Goal: Information Seeking & Learning: Learn about a topic

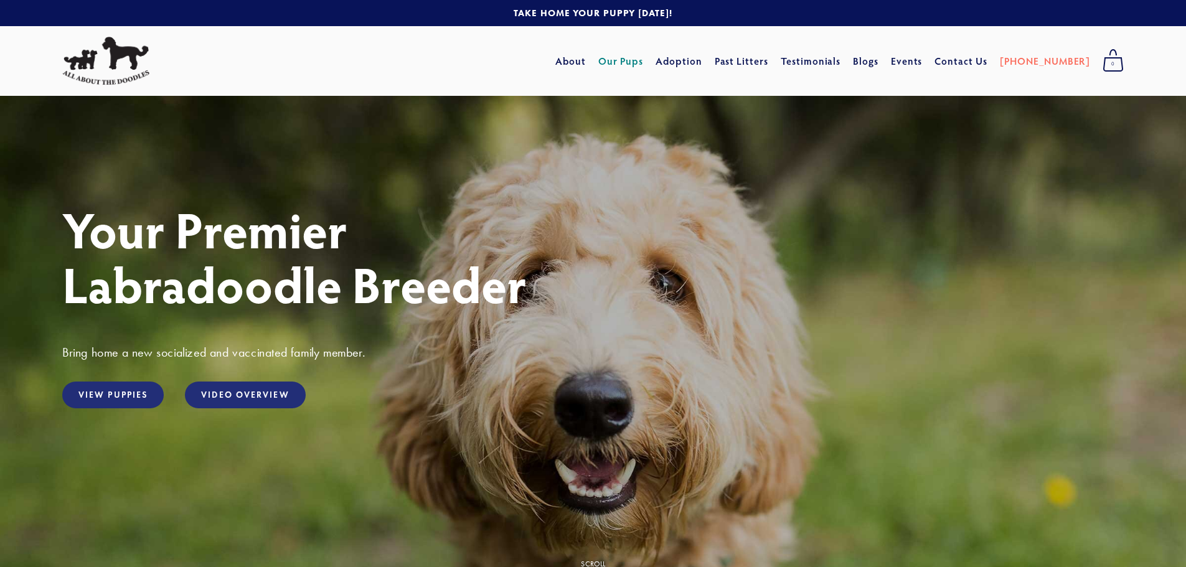
click at [644, 54] on link "Our Pups" at bounding box center [620, 61] width 45 height 22
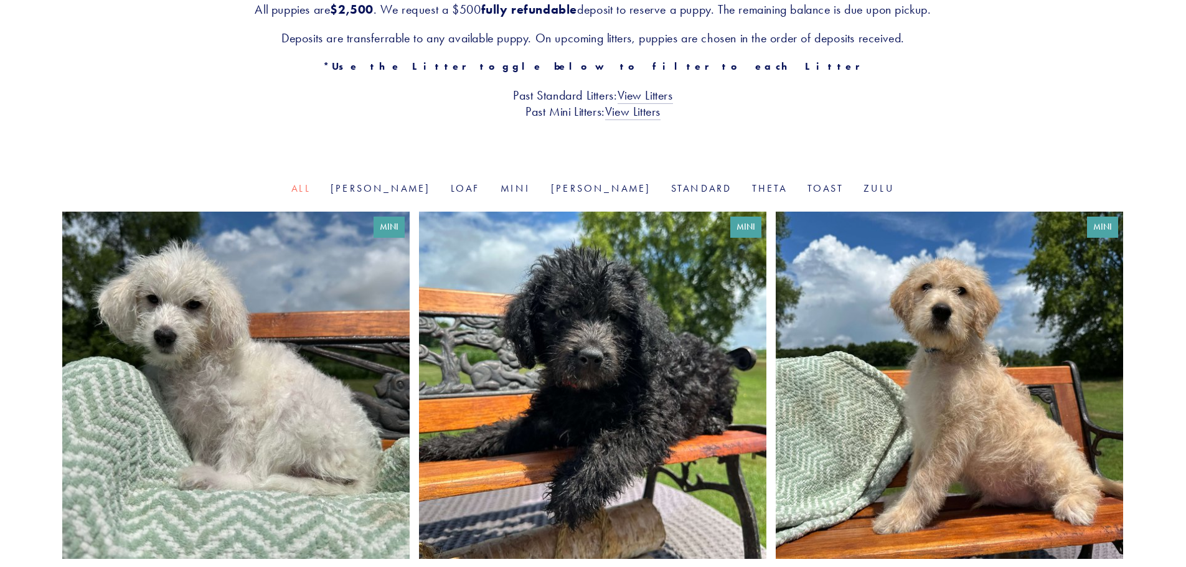
scroll to position [311, 0]
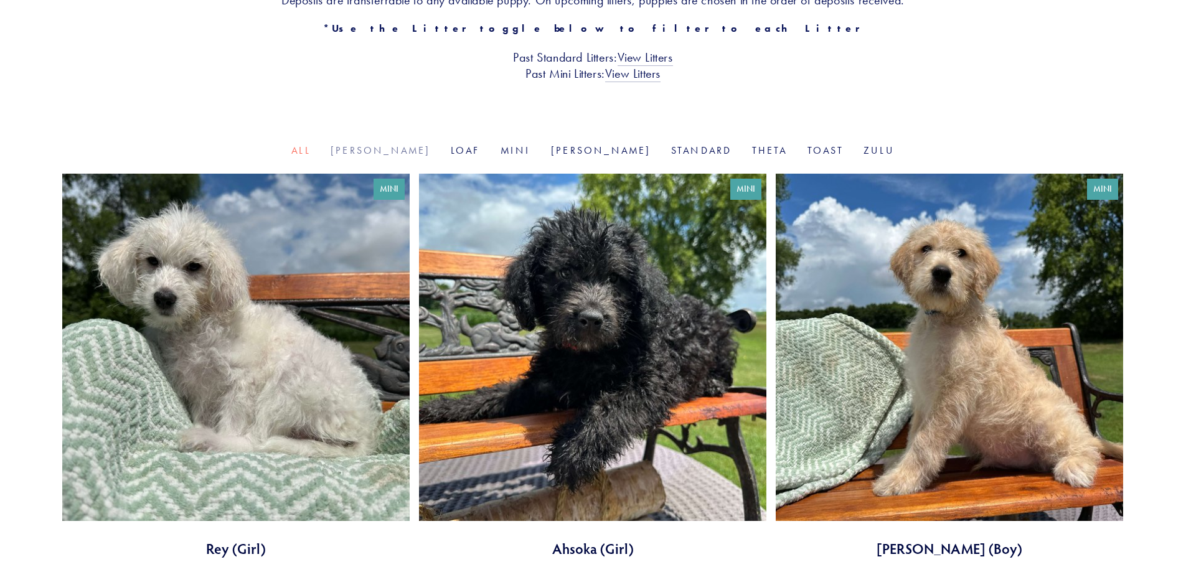
click at [420, 147] on link "Goldie" at bounding box center [381, 150] width 100 height 12
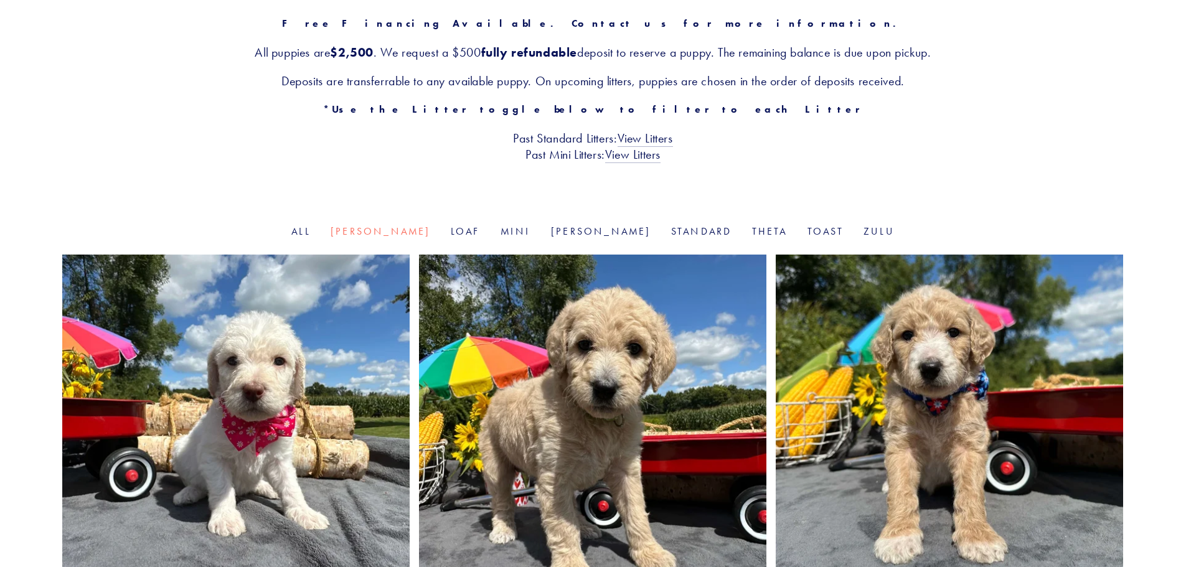
scroll to position [187, 0]
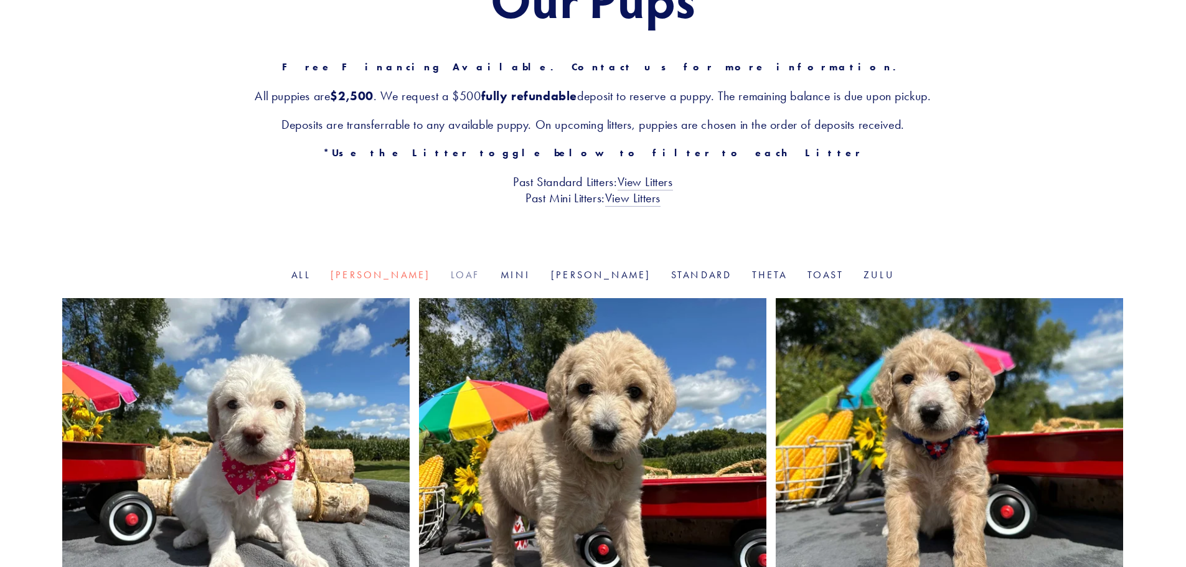
click at [471, 276] on link "Loaf" at bounding box center [466, 275] width 30 height 12
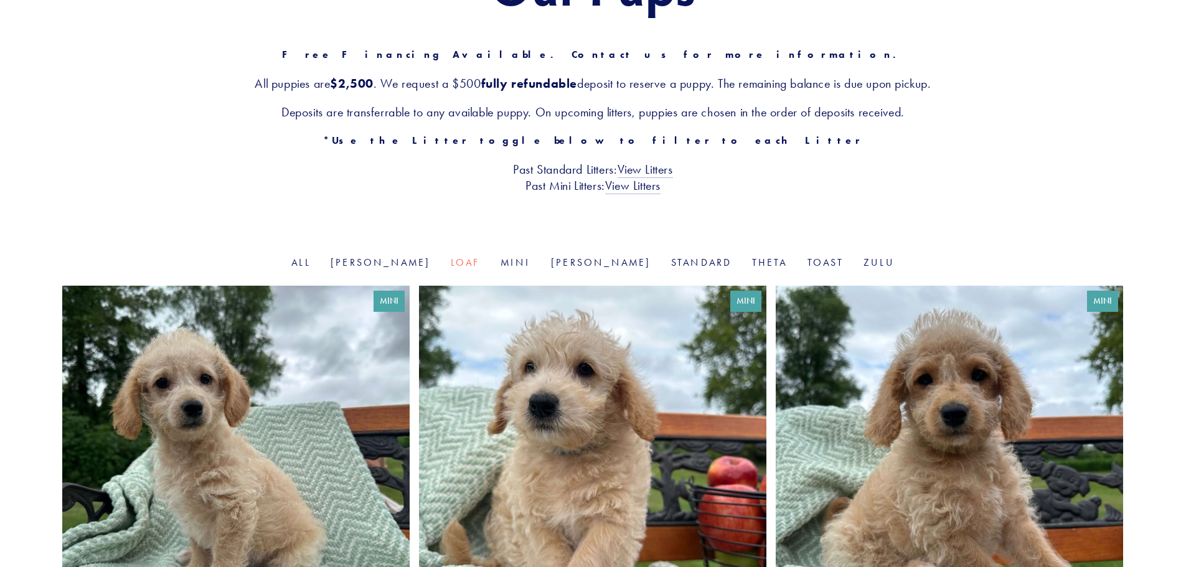
scroll to position [187, 0]
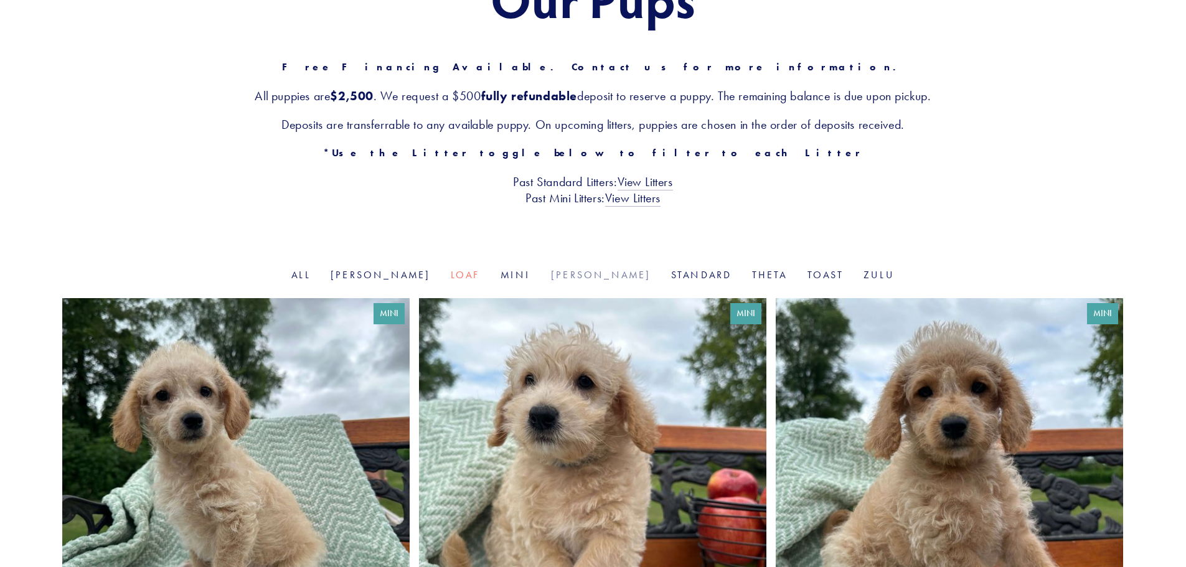
click at [581, 277] on link "Rosie" at bounding box center [601, 275] width 100 height 12
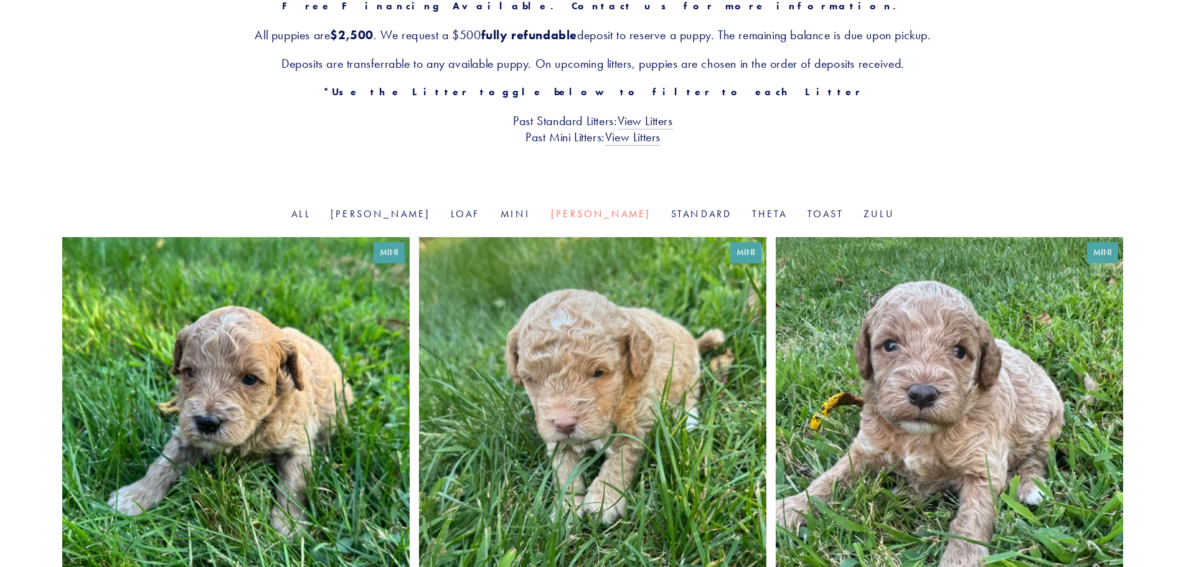
scroll to position [249, 0]
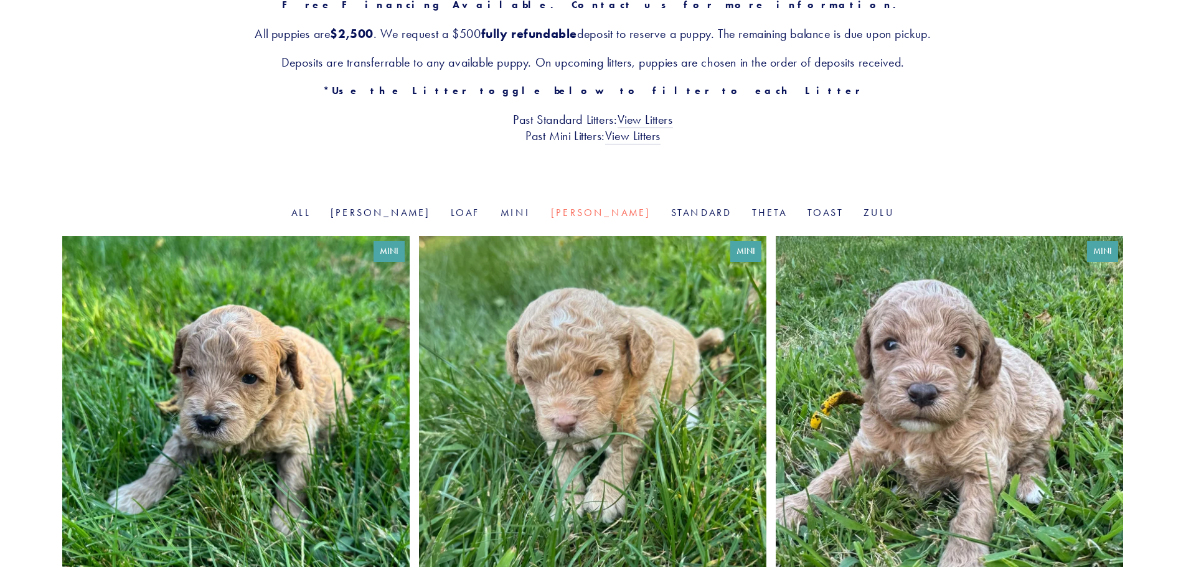
click at [963, 363] on link at bounding box center [949, 428] width 347 height 385
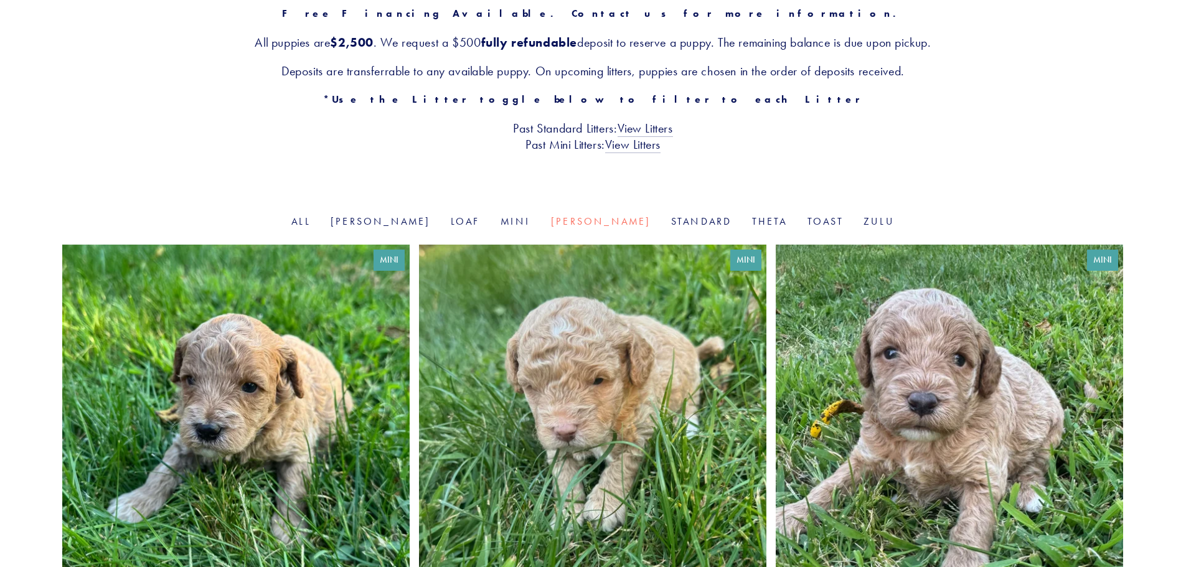
scroll to position [0, 0]
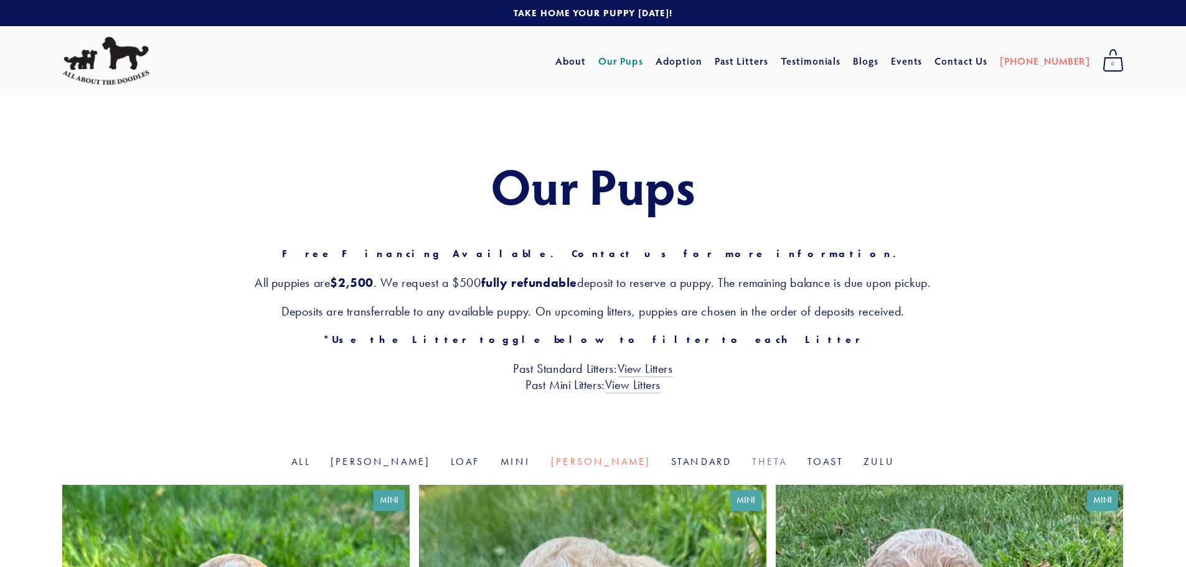
click at [752, 463] on link "Theta" at bounding box center [769, 462] width 35 height 12
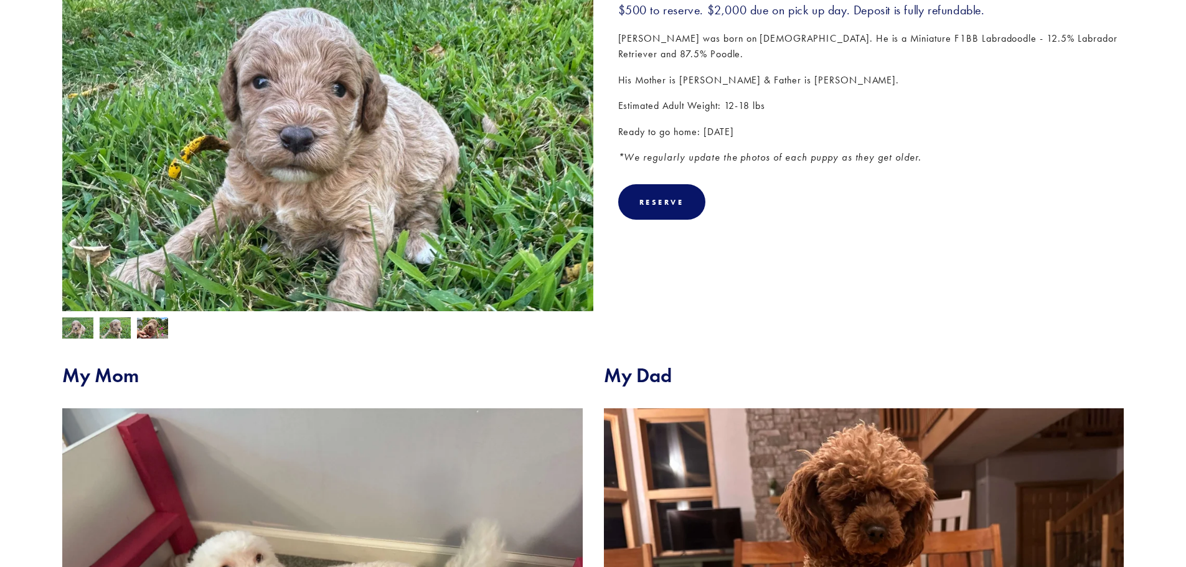
scroll to position [498, 0]
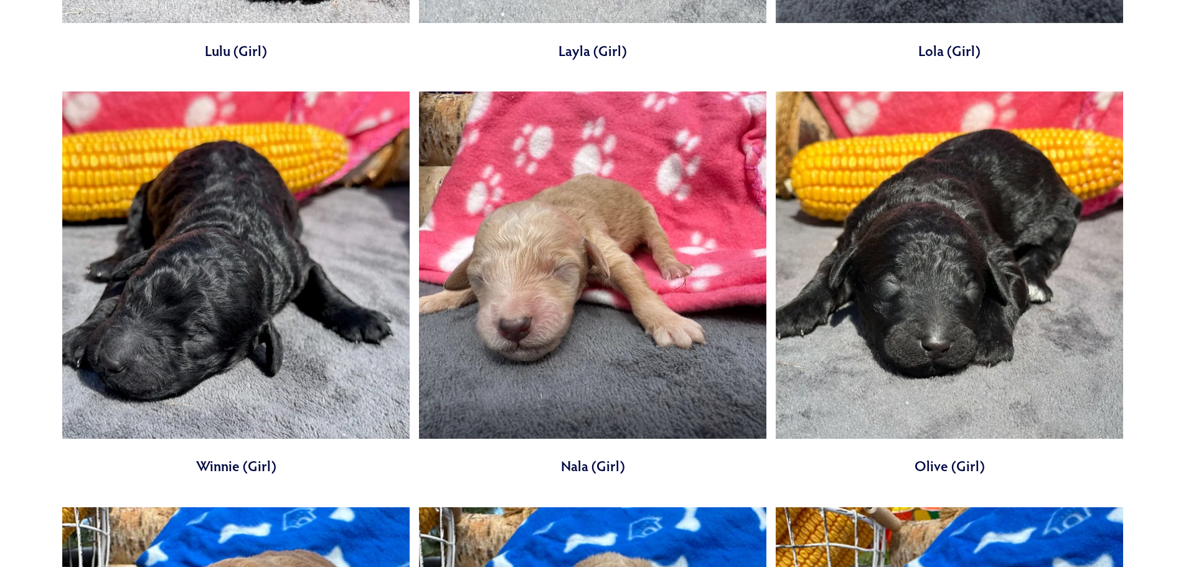
scroll to position [1183, 0]
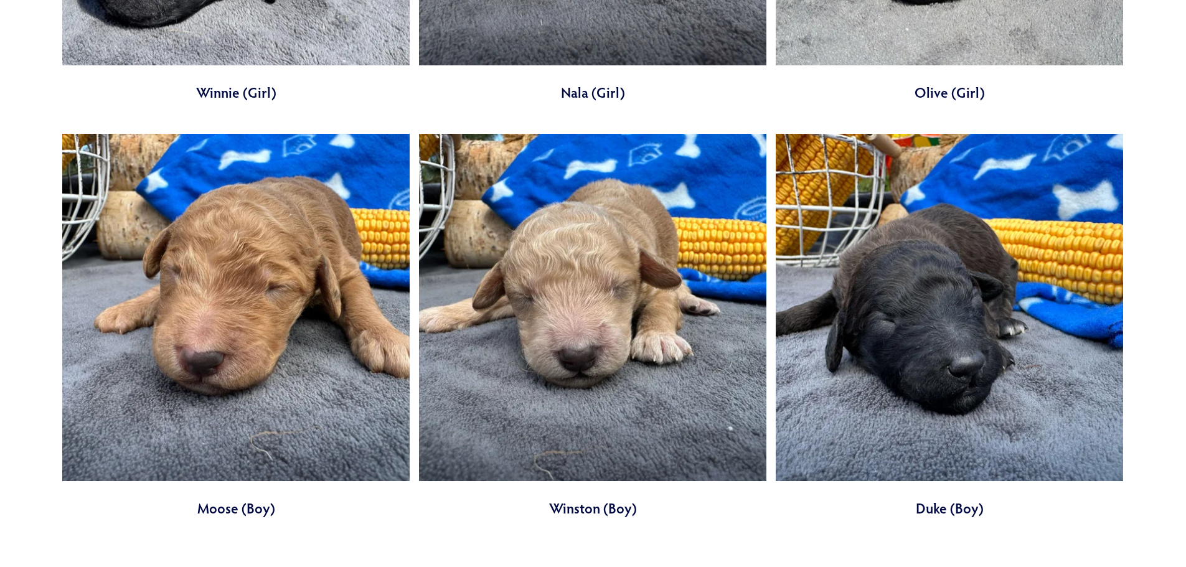
click at [987, 369] on link at bounding box center [949, 326] width 347 height 385
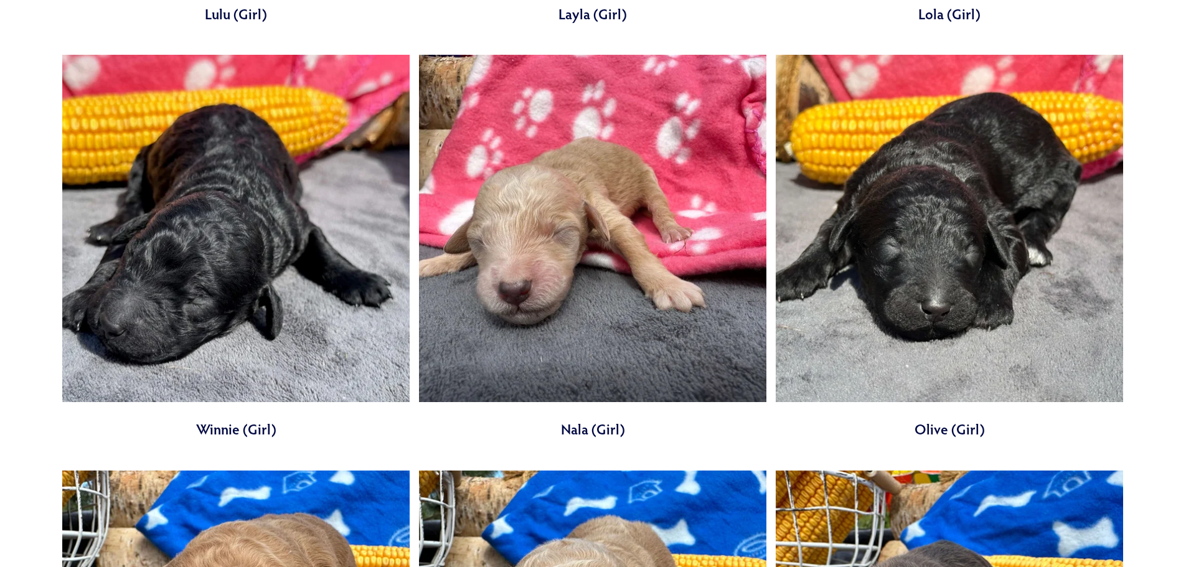
scroll to position [161, 0]
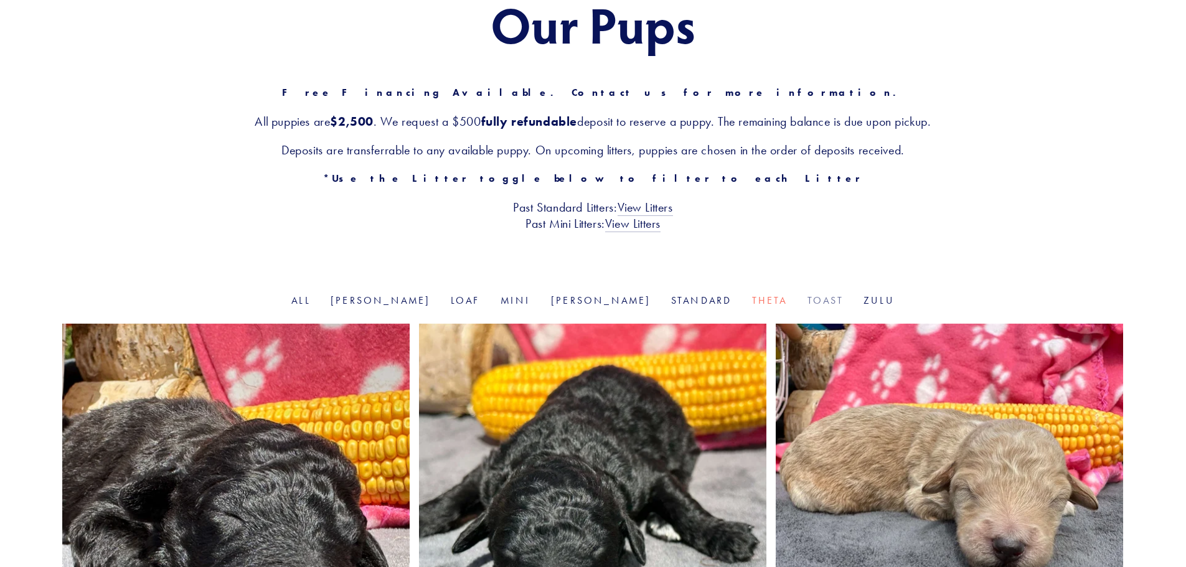
click at [807, 303] on link "Toast" at bounding box center [825, 300] width 36 height 12
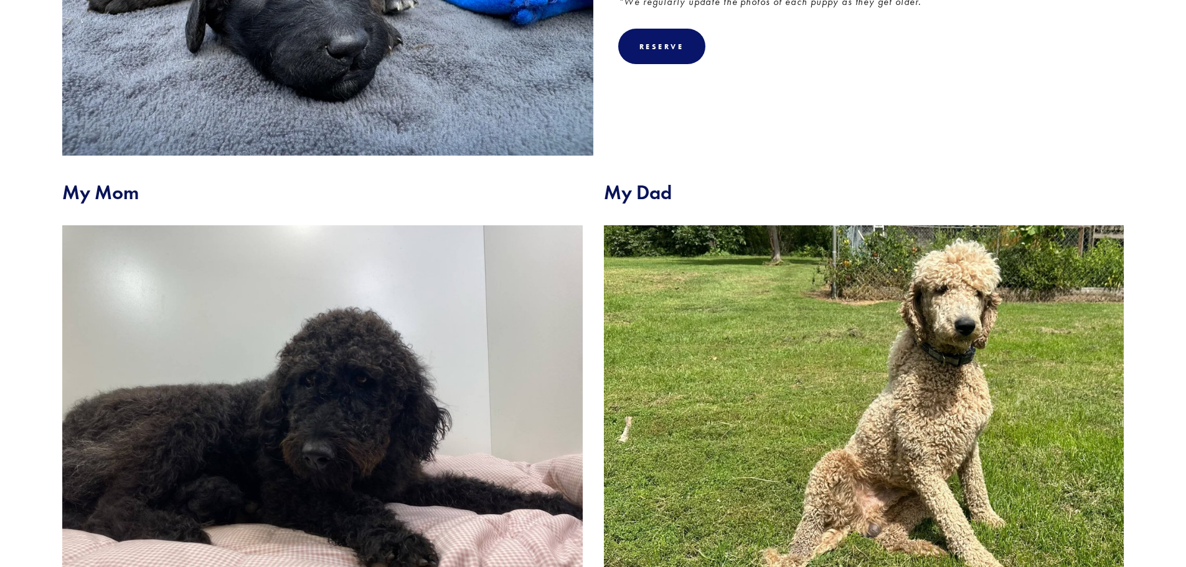
scroll to position [374, 0]
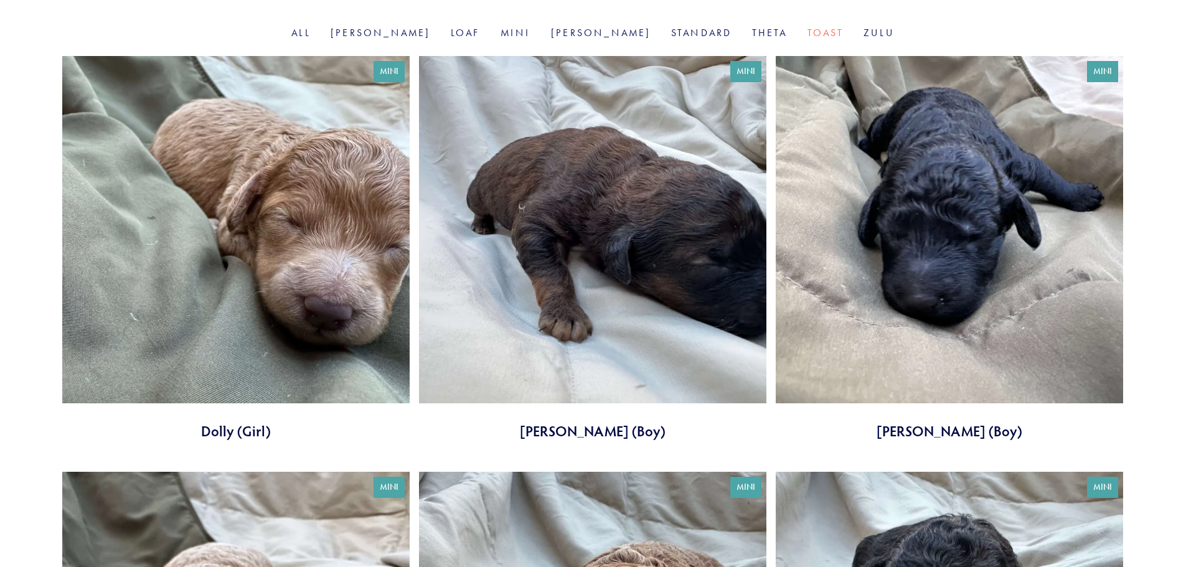
scroll to position [436, 0]
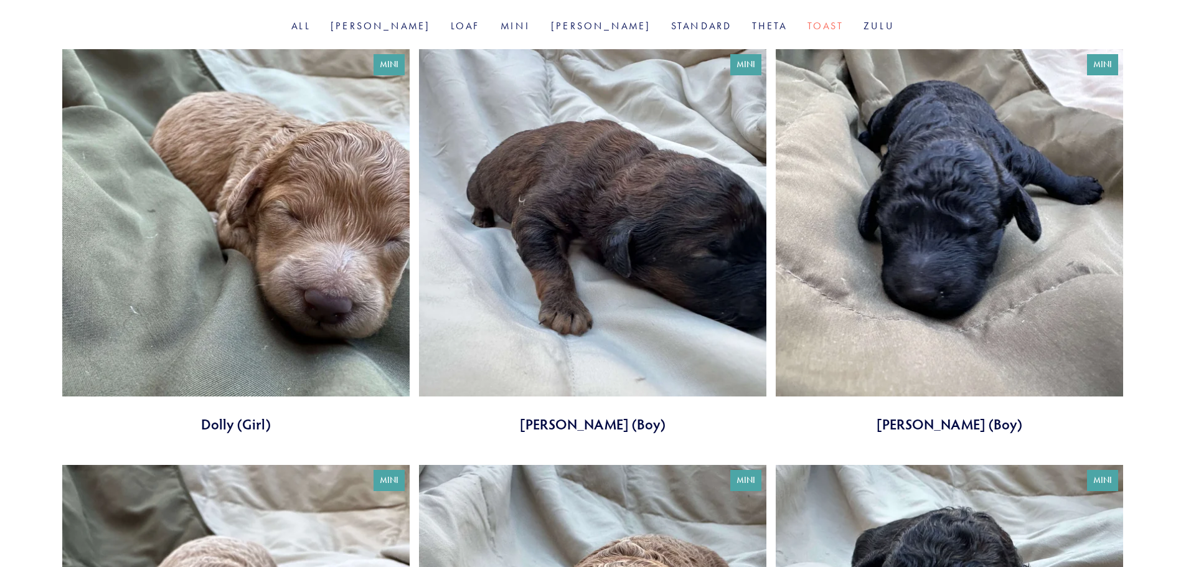
click at [656, 280] on link at bounding box center [592, 241] width 347 height 385
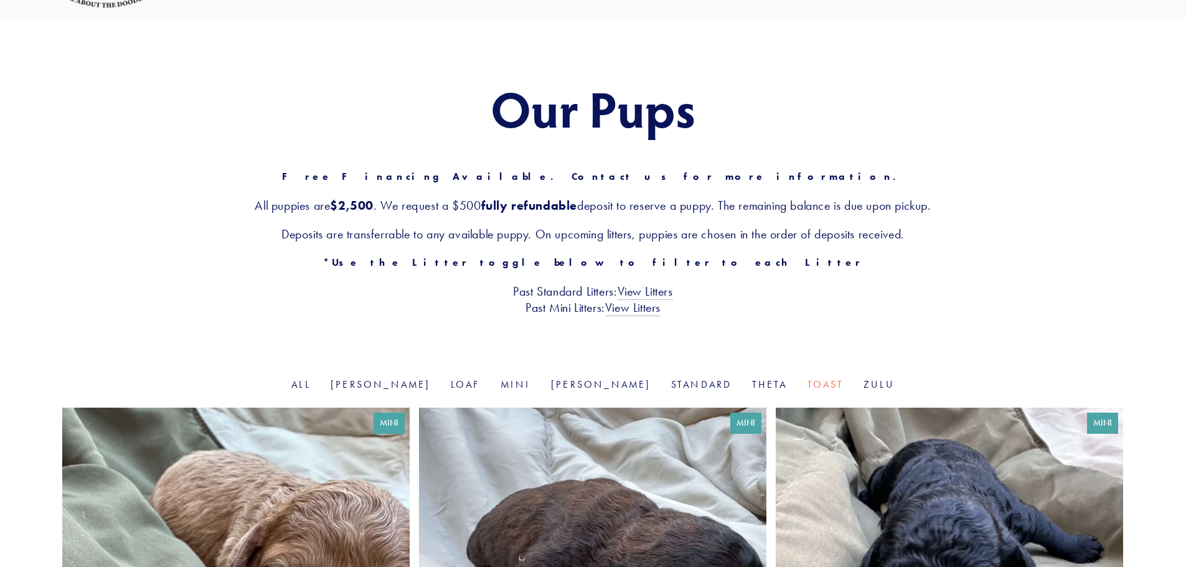
scroll to position [62, 0]
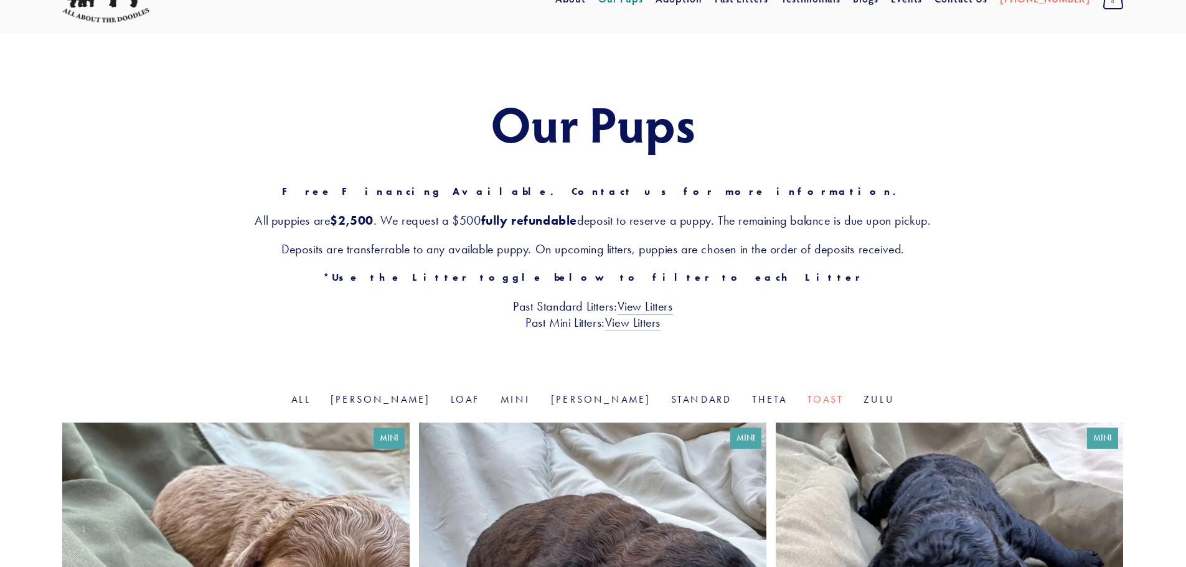
click at [835, 397] on ul "All Goldie Loaf Mini Rosie Standard Theta Toast Zulu" at bounding box center [592, 400] width 1061 height 14
click at [864, 403] on link "Zulu" at bounding box center [879, 399] width 31 height 12
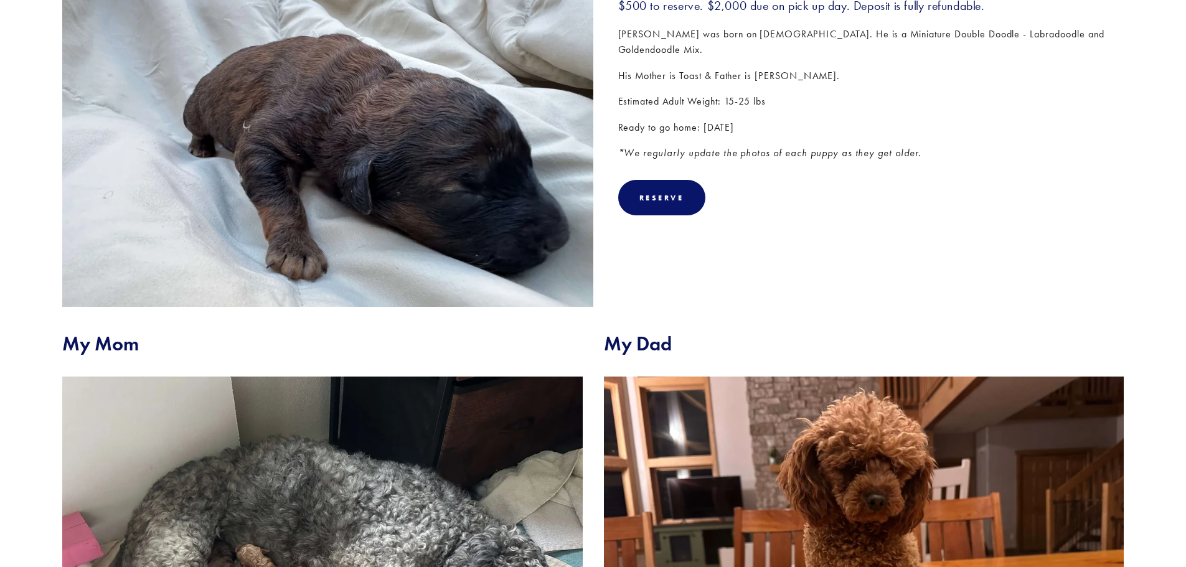
scroll to position [187, 0]
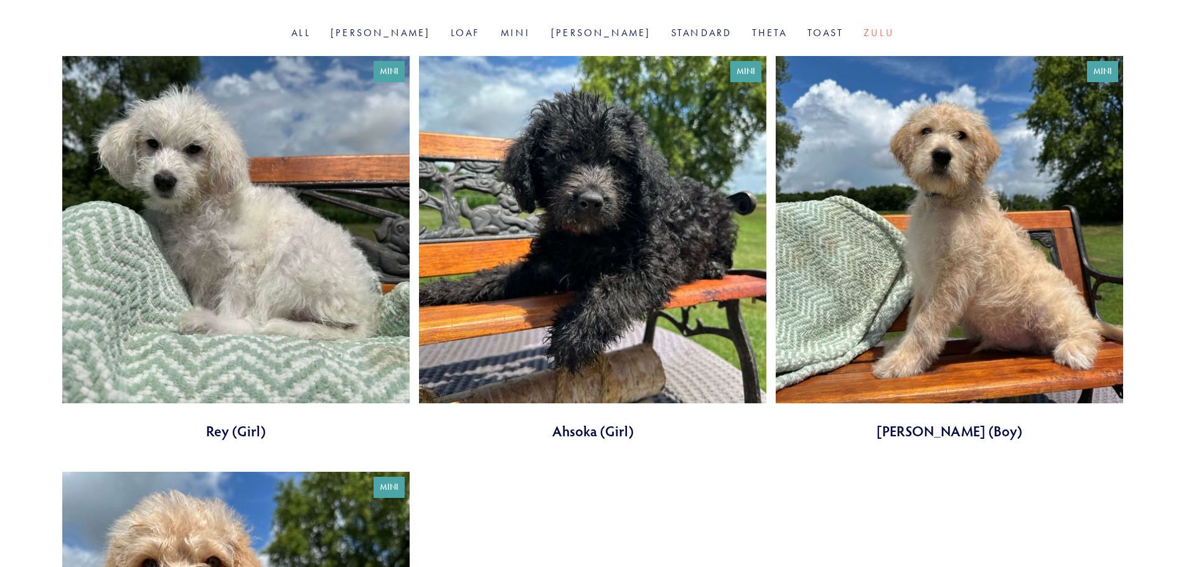
scroll to position [436, 0]
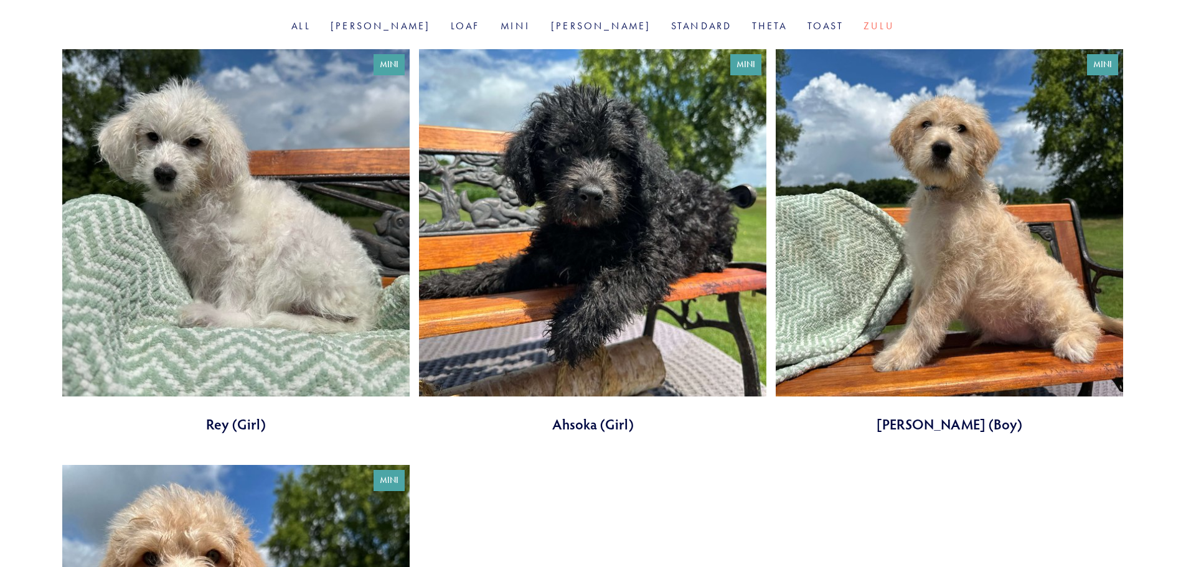
click at [913, 315] on link at bounding box center [949, 241] width 347 height 385
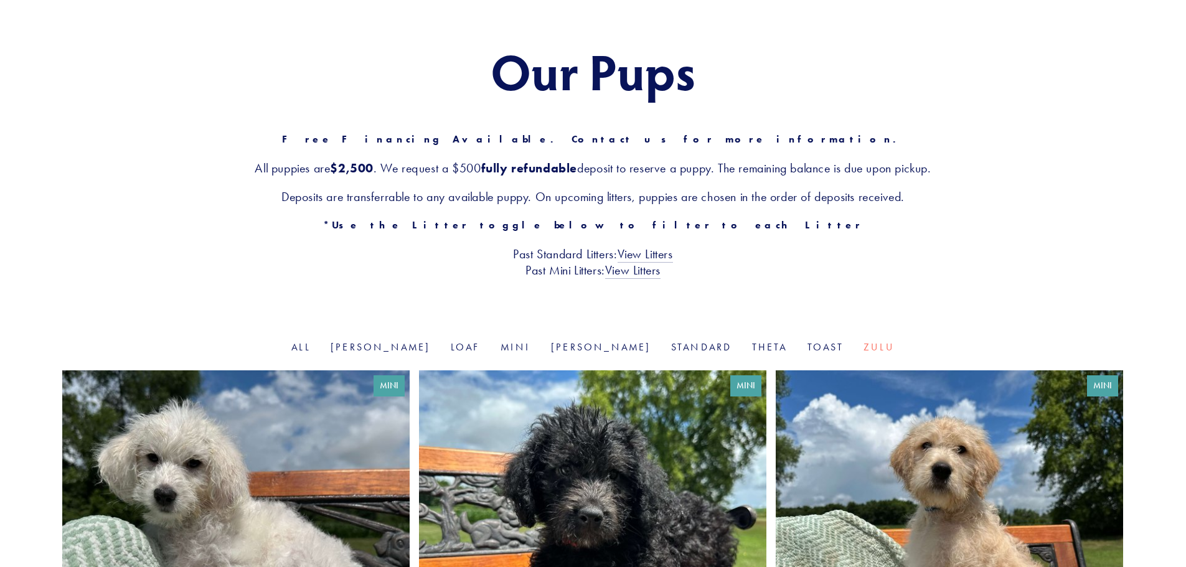
scroll to position [0, 0]
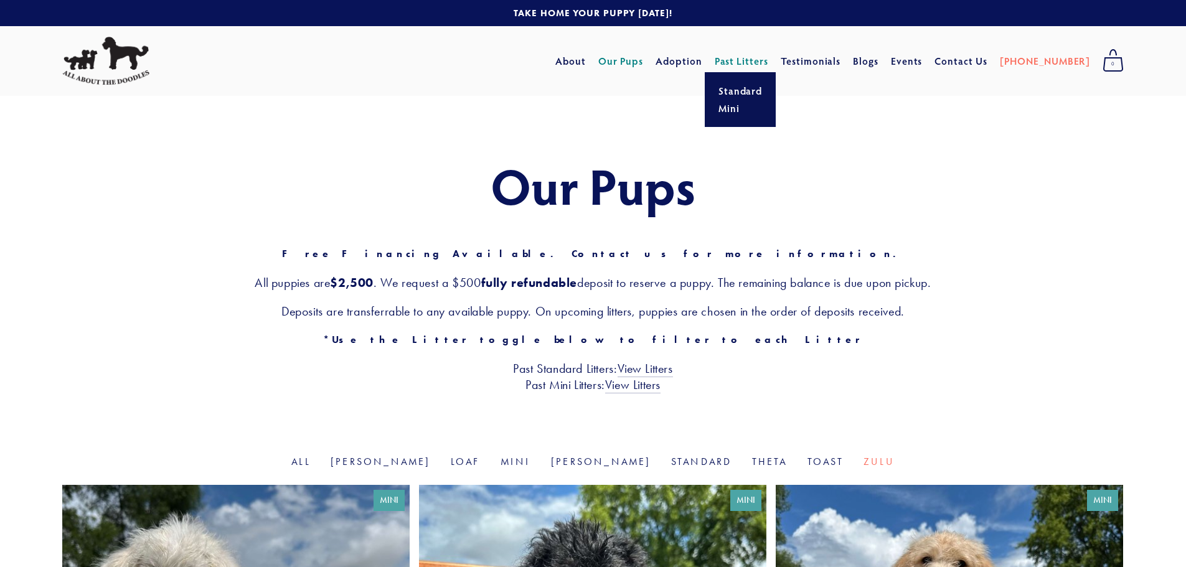
click at [769, 55] on link "Past Litters" at bounding box center [742, 60] width 54 height 13
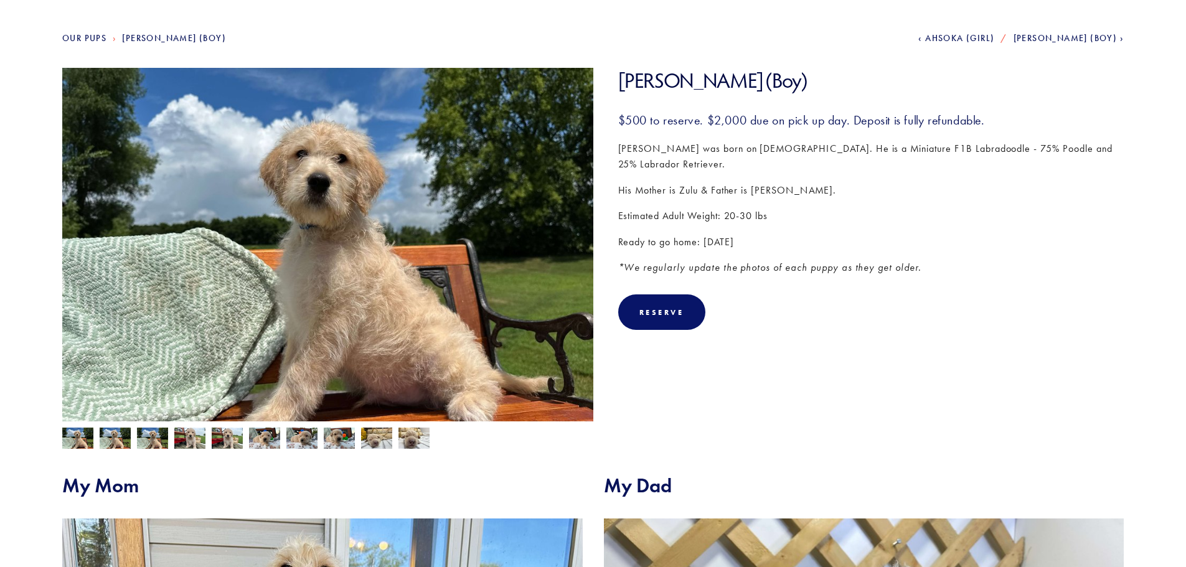
scroll to position [125, 0]
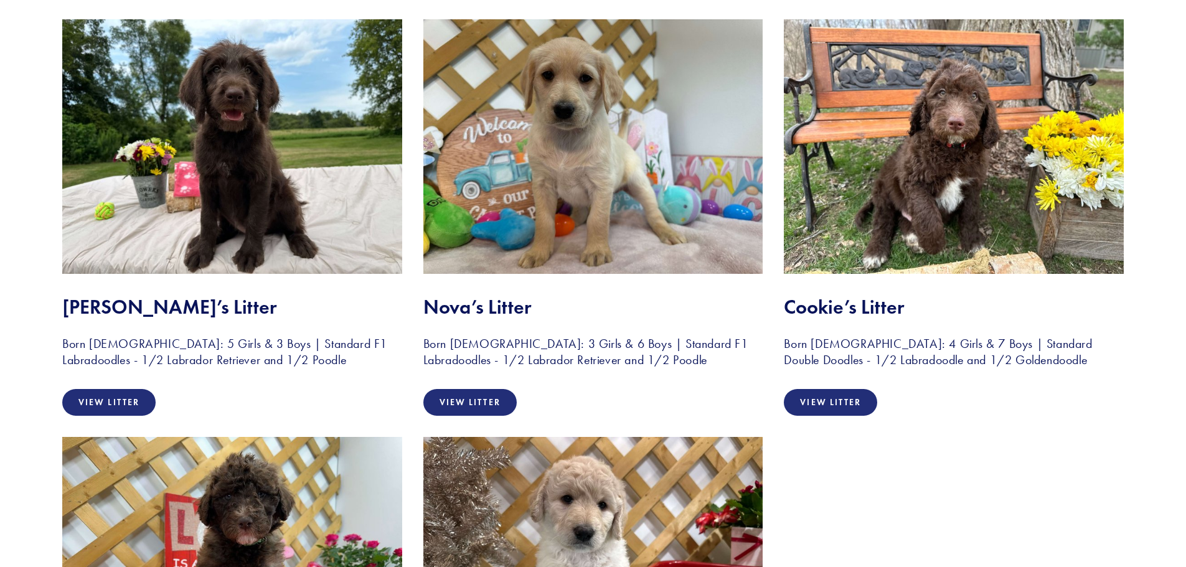
scroll to position [498, 0]
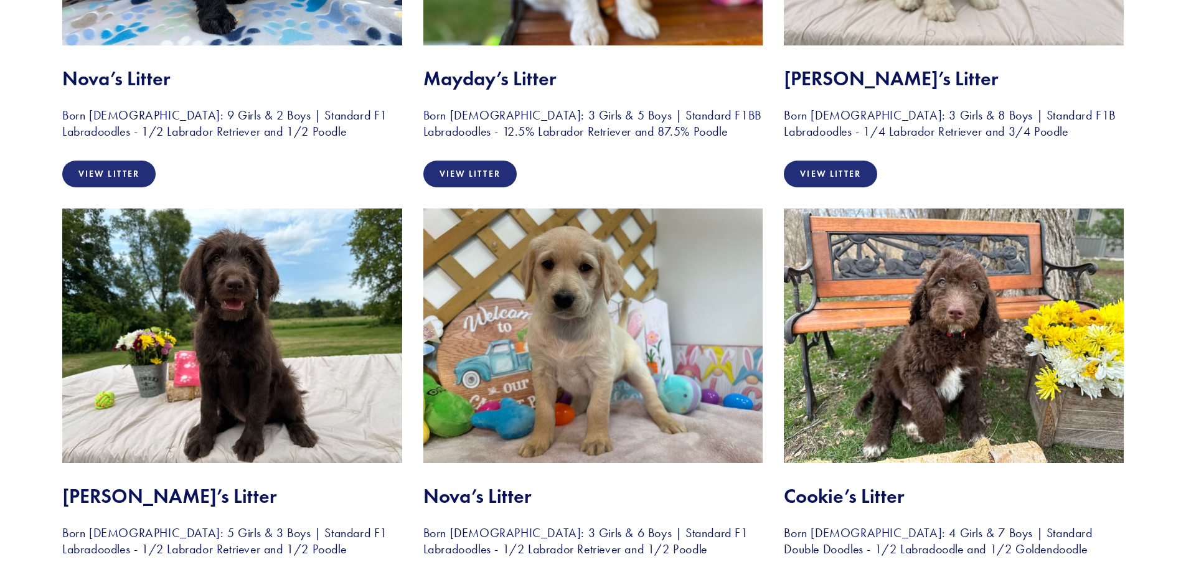
click at [829, 492] on h2 "Cookie’s Litter" at bounding box center [954, 496] width 340 height 24
click at [862, 371] on img at bounding box center [954, 336] width 340 height 255
click at [854, 499] on h2 "Cookie’s Litter" at bounding box center [954, 496] width 340 height 24
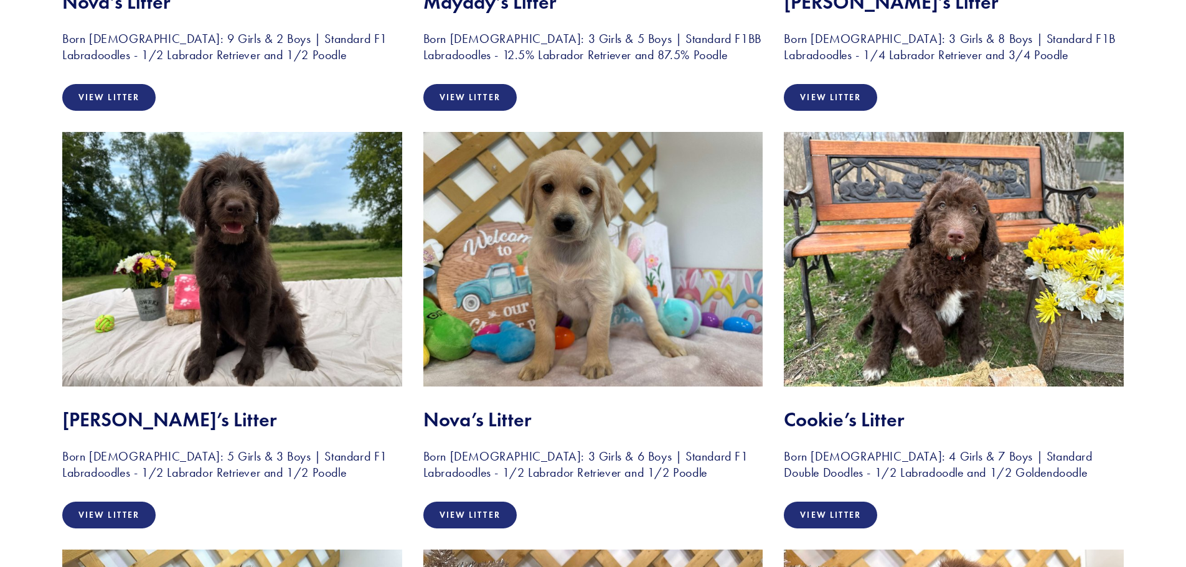
scroll to position [747, 0]
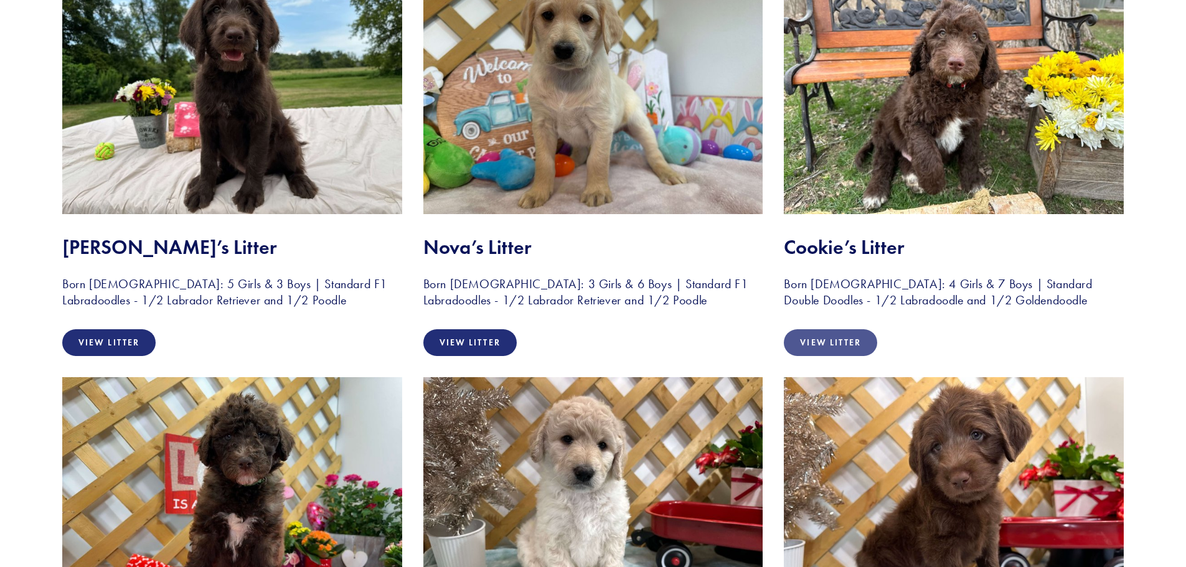
click at [857, 345] on link "View Litter" at bounding box center [830, 342] width 93 height 27
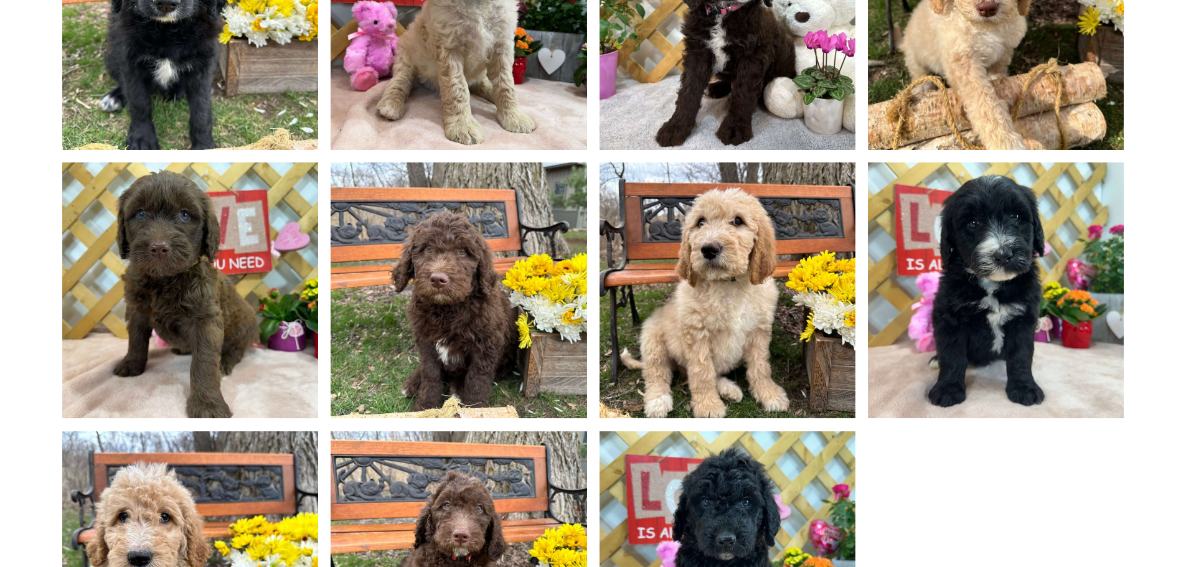
scroll to position [934, 0]
